Goal: Book appointment/travel/reservation

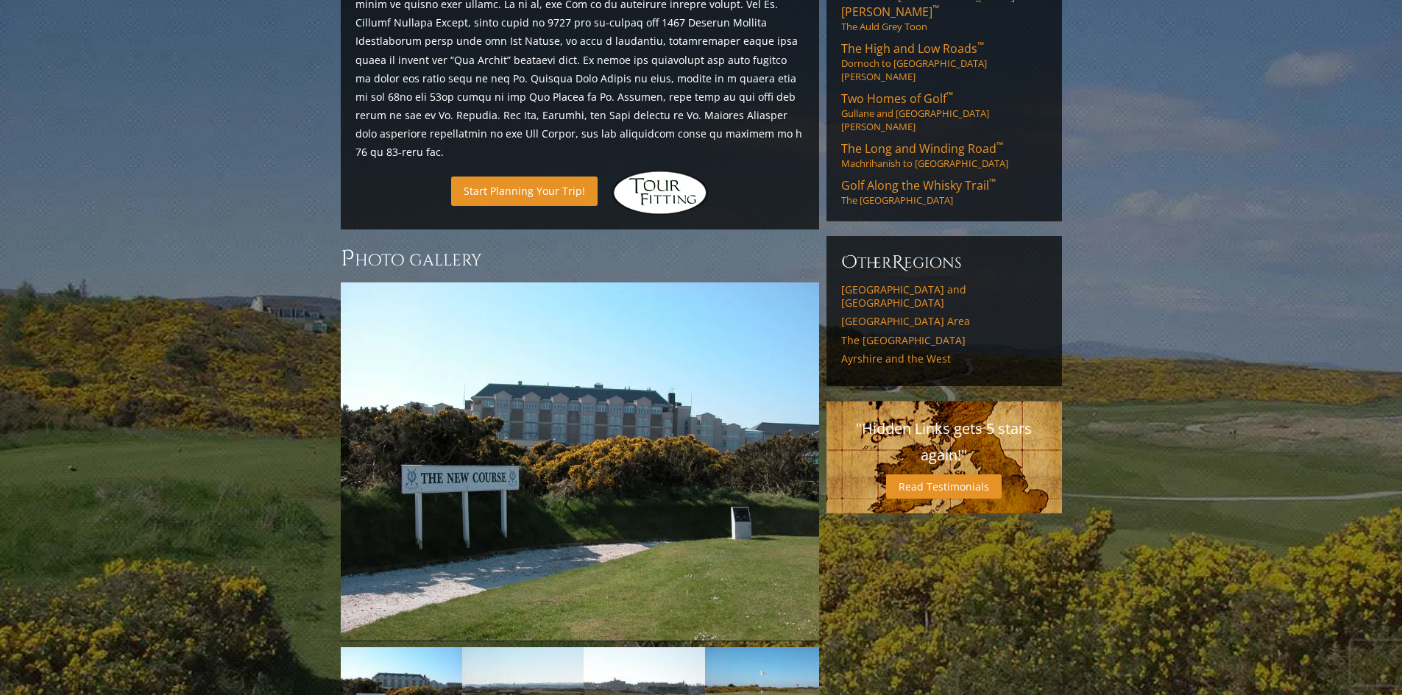
scroll to position [784, 0]
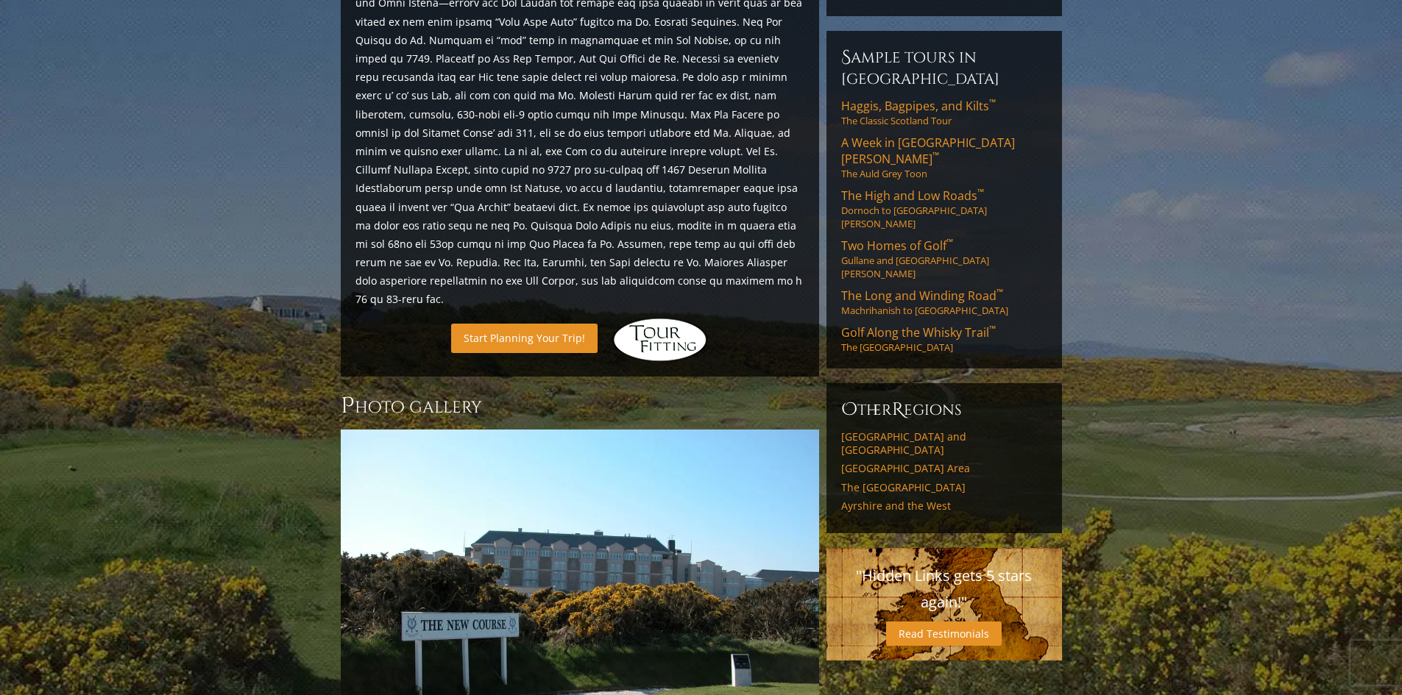
click at [550, 324] on link "Start Planning Your Trip!" at bounding box center [524, 338] width 146 height 29
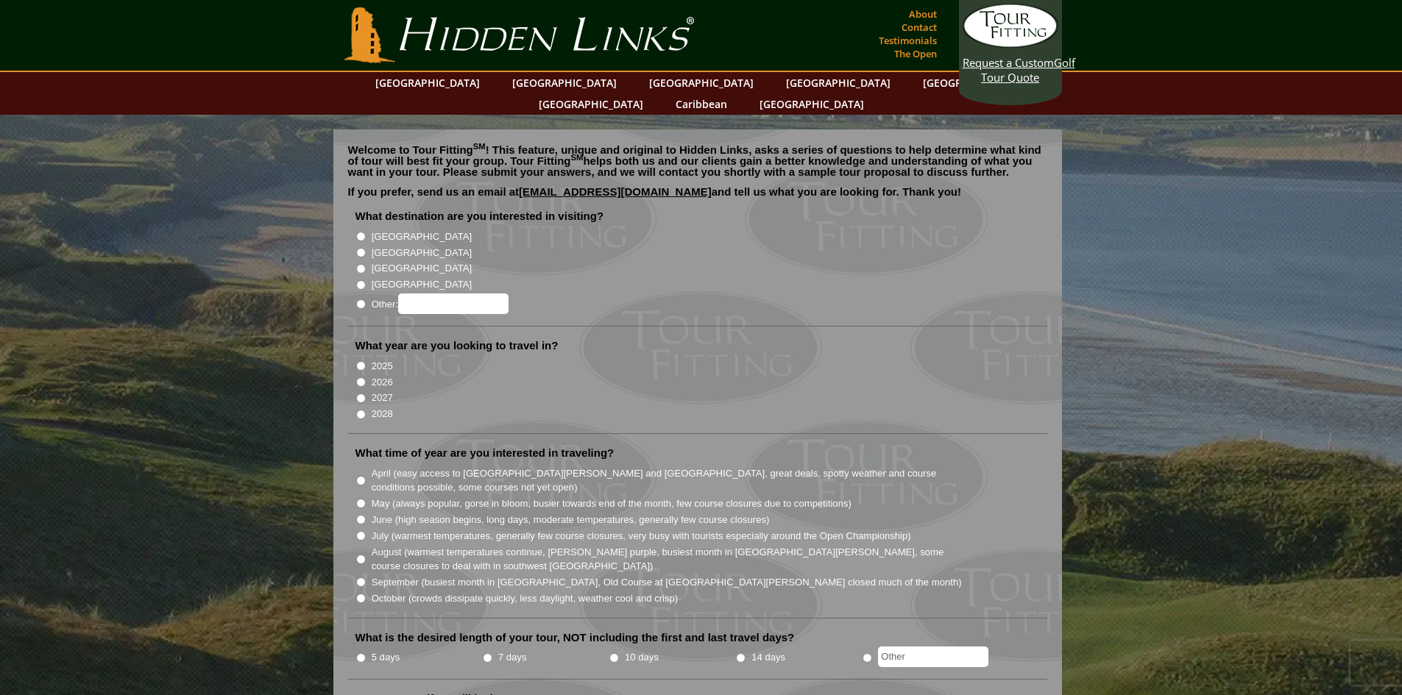
click at [363, 248] on input "[GEOGRAPHIC_DATA]" at bounding box center [361, 253] width 10 height 10
radio input "true"
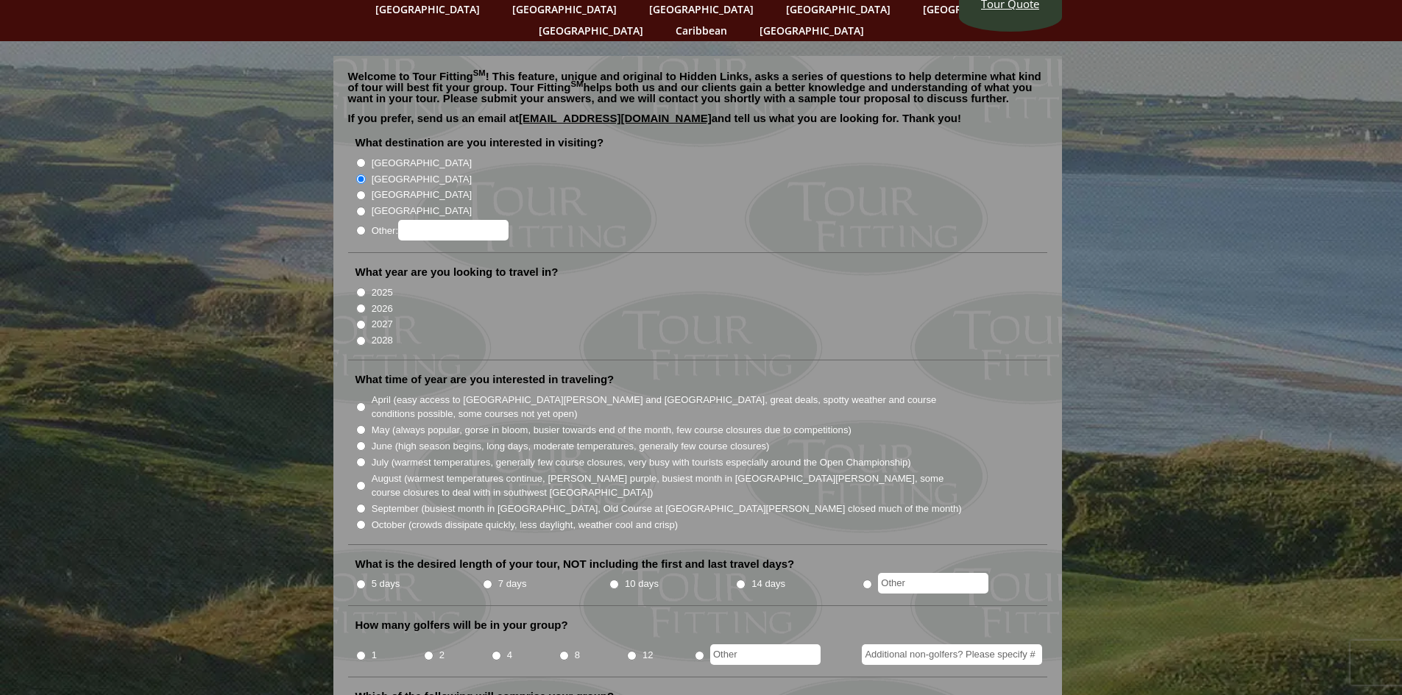
click at [360, 288] on input "2025" at bounding box center [361, 293] width 10 height 10
radio input "true"
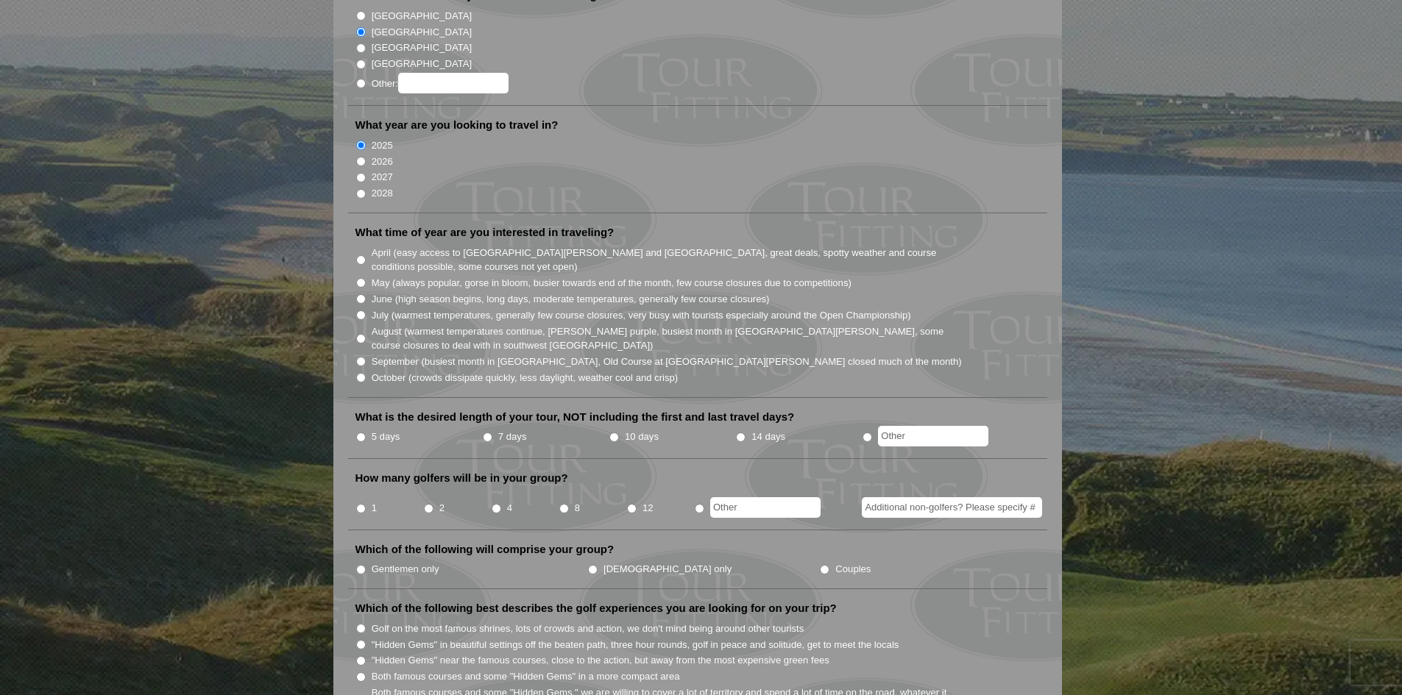
click at [357, 357] on input "September (busiest month in Ireland, Old Course at St. Andrews closed much of t…" at bounding box center [361, 362] width 10 height 10
radio input "true"
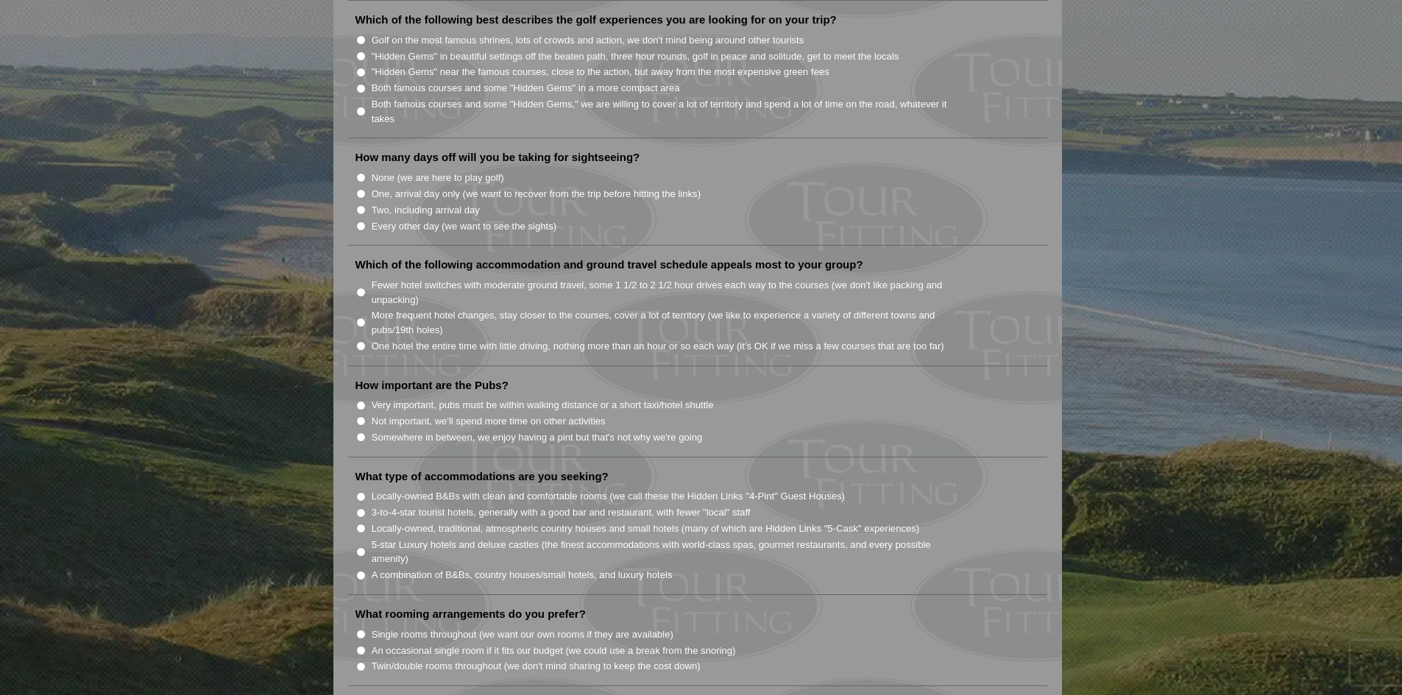
scroll to position [1030, 0]
